Goal: Navigation & Orientation: Find specific page/section

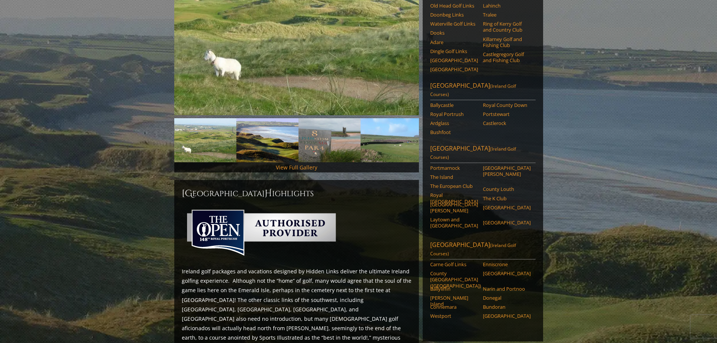
scroll to position [124, 0]
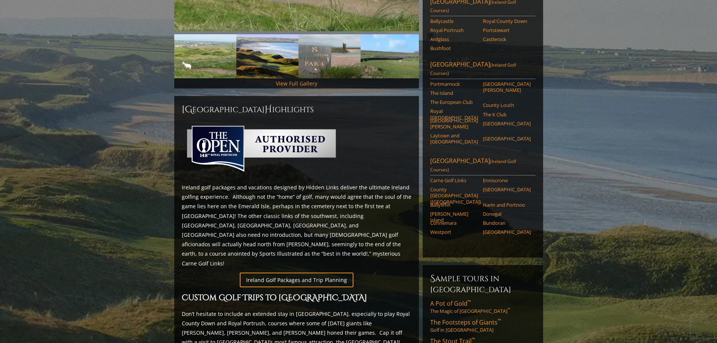
scroll to position [238, 0]
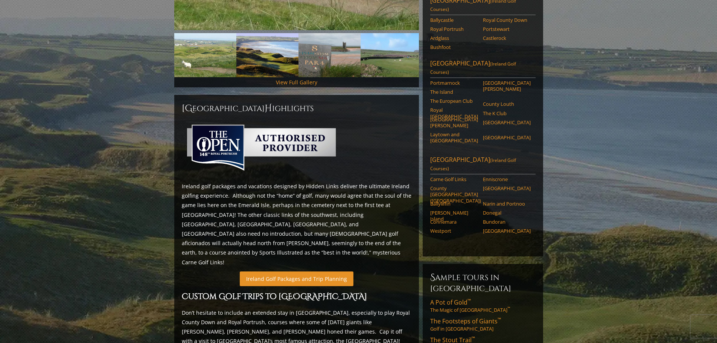
click at [321, 271] on link "Ireland Golf Packages and Trip Planning" at bounding box center [297, 278] width 114 height 15
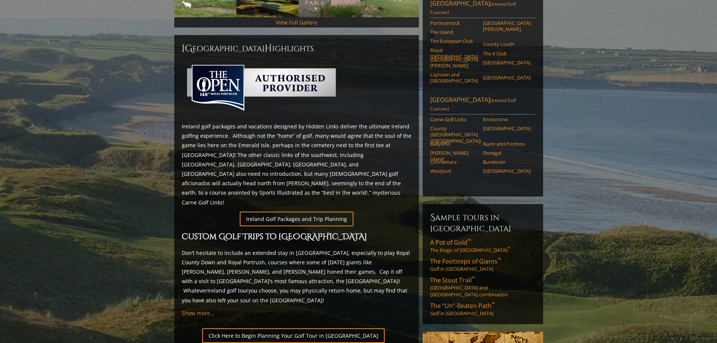
scroll to position [264, 0]
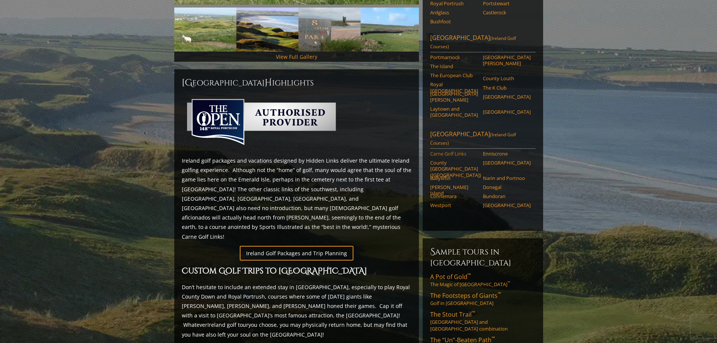
click at [441, 151] on link "Carne Golf Links" at bounding box center [454, 154] width 48 height 6
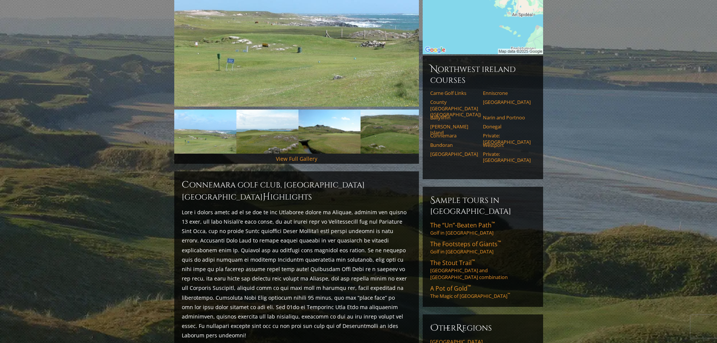
scroll to position [167, 0]
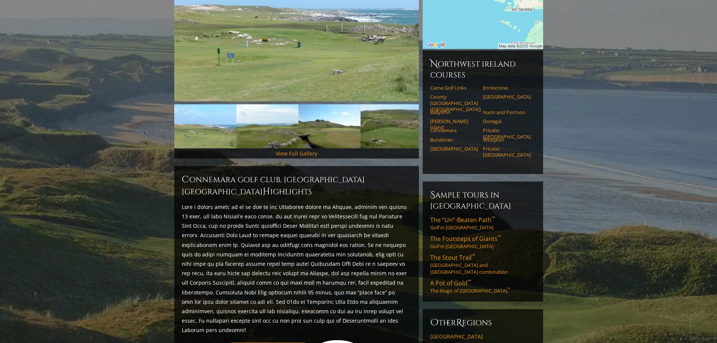
drag, startPoint x: 720, startPoint y: 102, endPoint x: 712, endPoint y: 170, distance: 68.6
click at [712, 170] on html "Hidden Links Golf Top Nav About Contact Testimonials The Open Request a Custom …" at bounding box center [358, 333] width 717 height 1000
click at [451, 137] on link "Bundoran" at bounding box center [454, 140] width 48 height 6
